Goal: Entertainment & Leisure: Browse casually

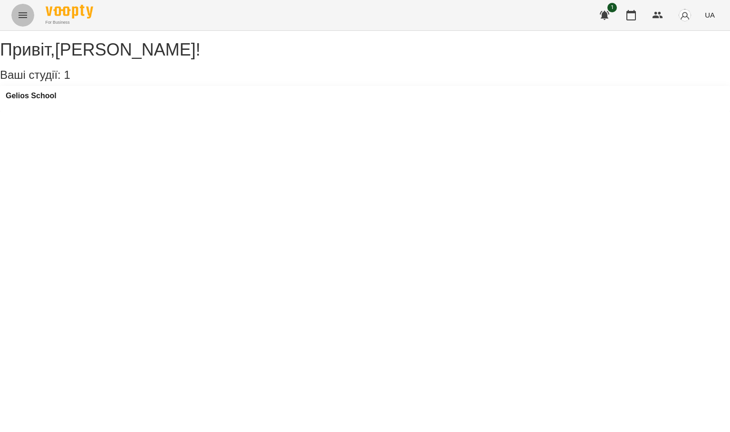
click at [26, 19] on icon "Menu" at bounding box center [22, 15] width 11 height 11
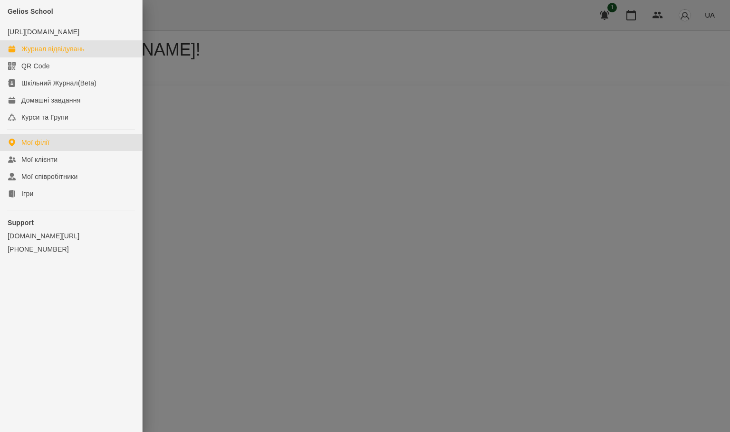
click at [42, 54] on div "Журнал відвідувань" at bounding box center [52, 49] width 63 height 10
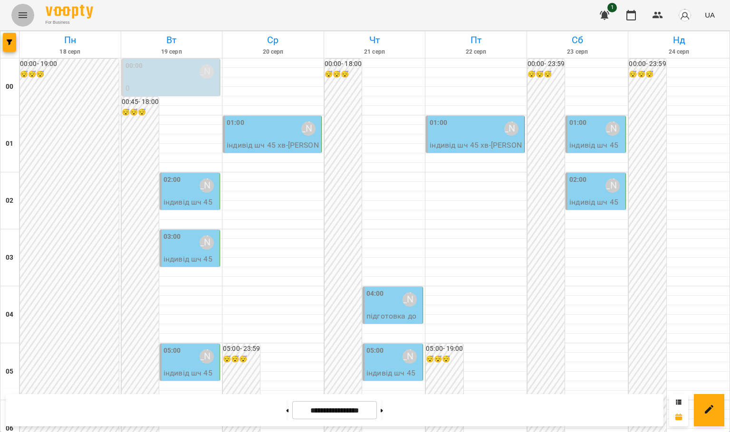
click at [13, 20] on button "Menu" at bounding box center [22, 15] width 23 height 23
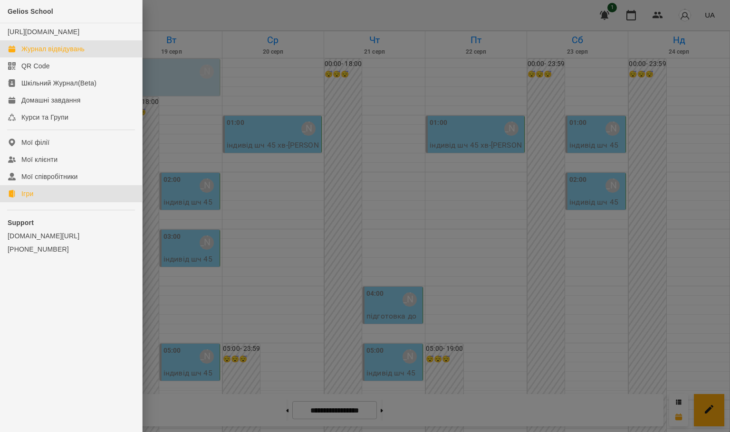
click at [50, 202] on link "Ігри" at bounding box center [71, 193] width 142 height 17
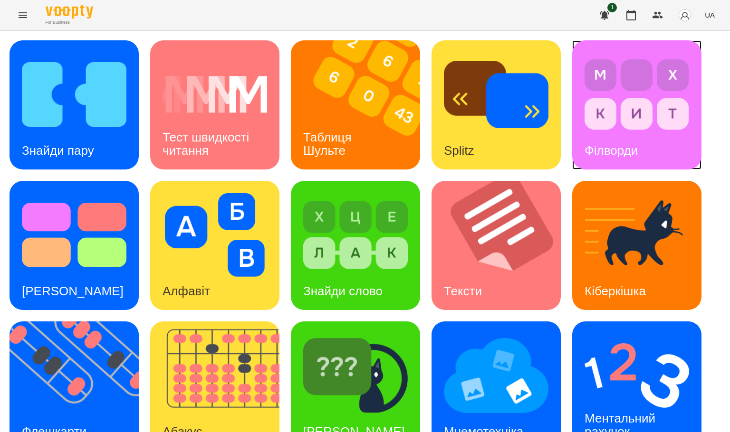
click at [661, 117] on img at bounding box center [637, 95] width 105 height 84
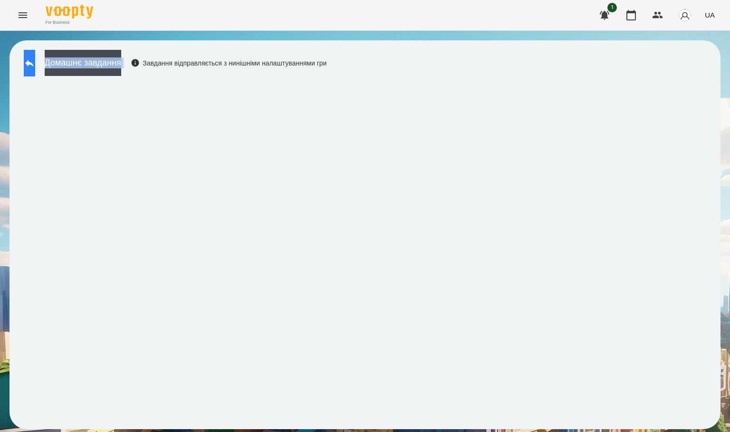
click at [35, 53] on button at bounding box center [29, 63] width 11 height 27
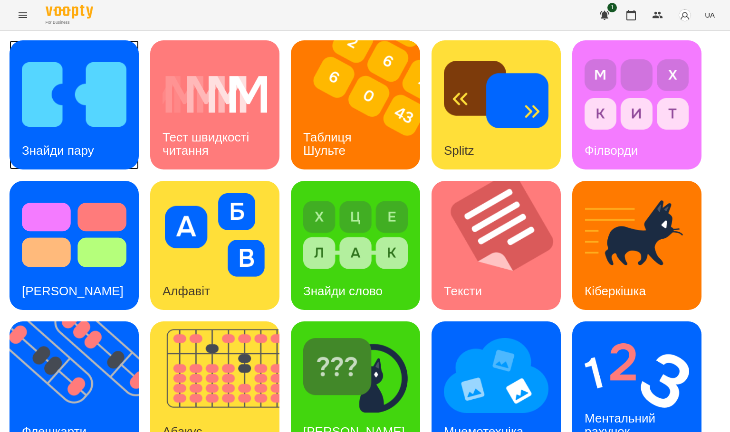
click at [107, 122] on img at bounding box center [74, 95] width 105 height 84
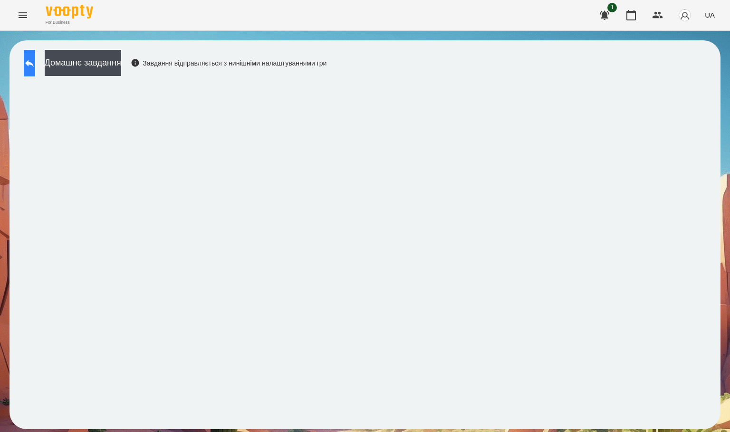
click at [24, 68] on button at bounding box center [29, 63] width 11 height 27
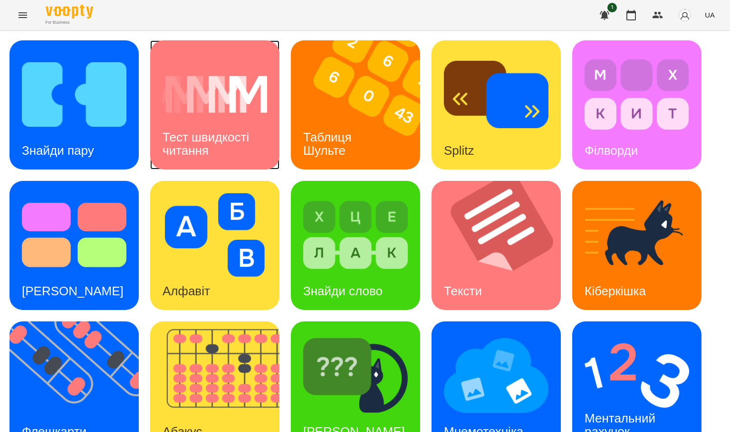
click at [199, 98] on img at bounding box center [215, 95] width 105 height 84
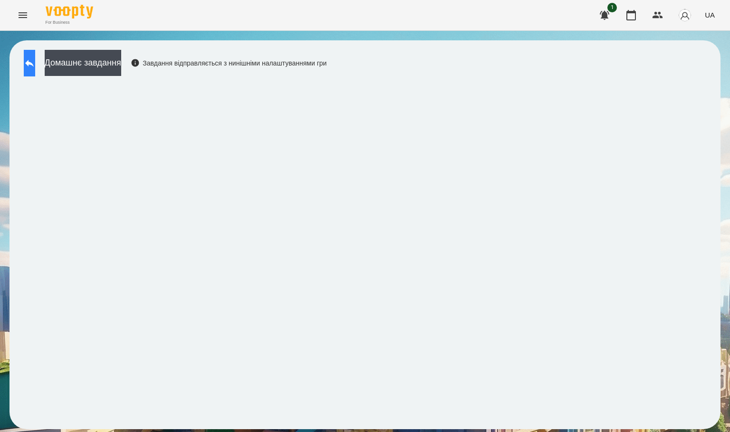
click at [35, 64] on button at bounding box center [29, 63] width 11 height 27
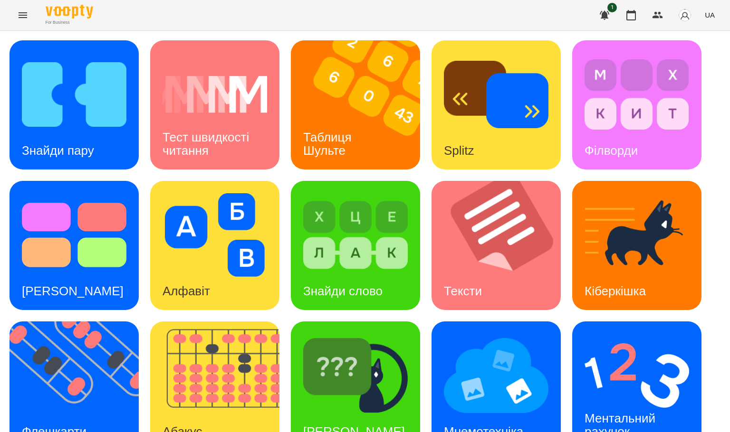
scroll to position [168, 0]
drag, startPoint x: 455, startPoint y: 351, endPoint x: 404, endPoint y: 362, distance: 52.6
click at [405, 362] on div "Знайди пару Тест швидкості читання Таблиця [PERSON_NAME] Splitz Філворди Тест С…" at bounding box center [365, 315] width 711 height 551
click at [524, 356] on img at bounding box center [496, 376] width 105 height 84
